Goal: Navigation & Orientation: Go to known website

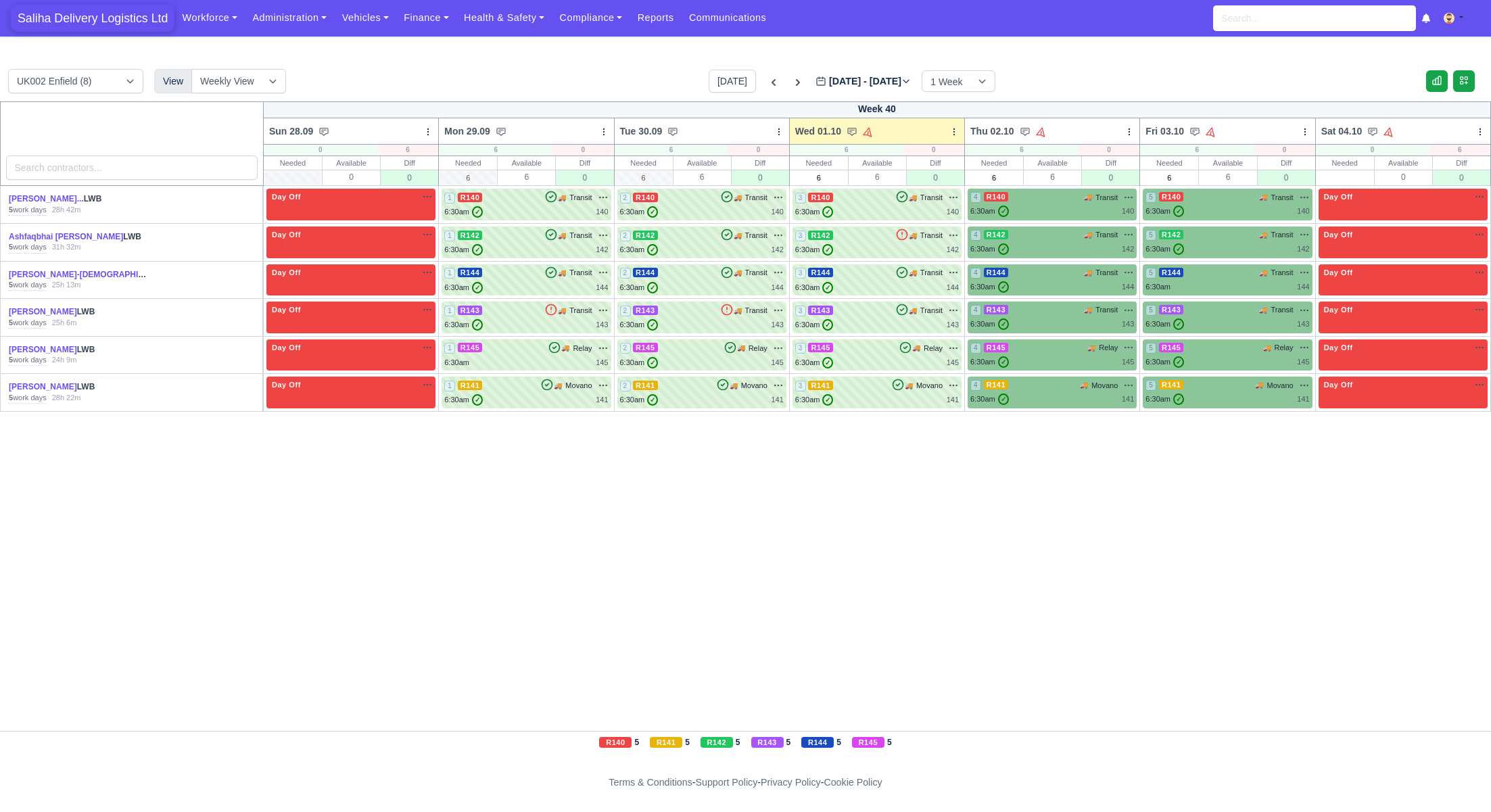
drag, startPoint x: 131, startPoint y: 24, endPoint x: 136, endPoint y: 19, distance: 7.1
click at [130, 24] on span "Saliha Delivery Logistics Ltd" at bounding box center [92, 18] width 164 height 27
click at [124, 18] on span "Saliha Delivery Logistics Ltd" at bounding box center [92, 18] width 164 height 27
click at [72, 25] on span "Saliha Delivery Logistics Ltd" at bounding box center [92, 18] width 164 height 27
